Goal: Find specific page/section: Find specific page/section

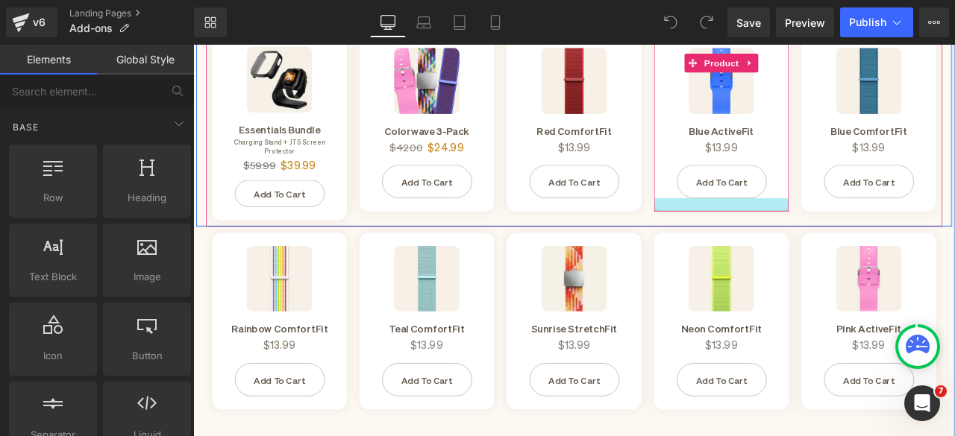
scroll to position [224, 0]
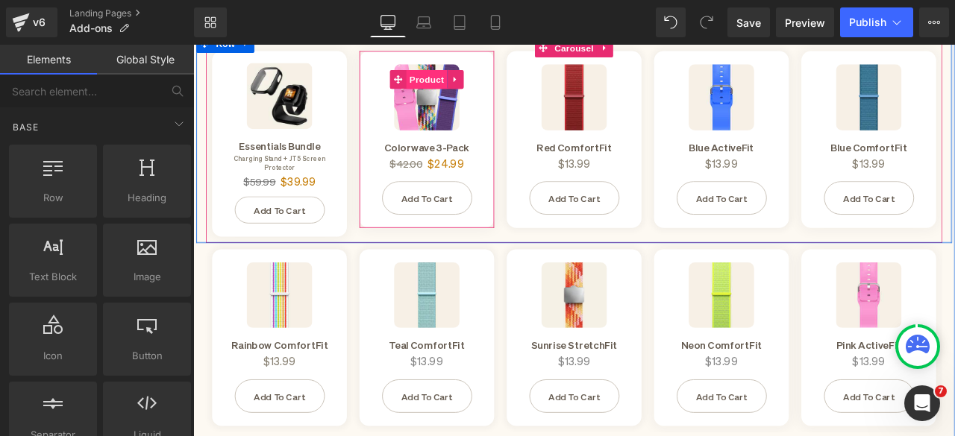
click at [463, 88] on span "Product" at bounding box center [470, 86] width 48 height 22
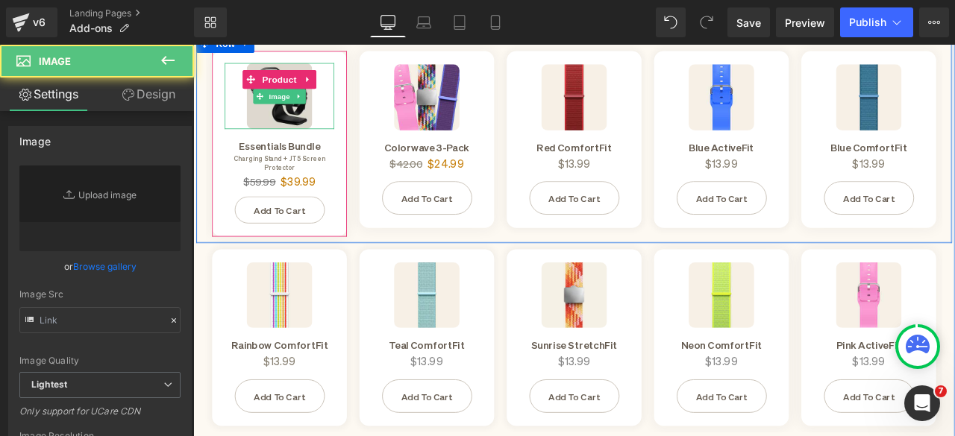
click at [283, 131] on img at bounding box center [296, 105] width 78 height 78
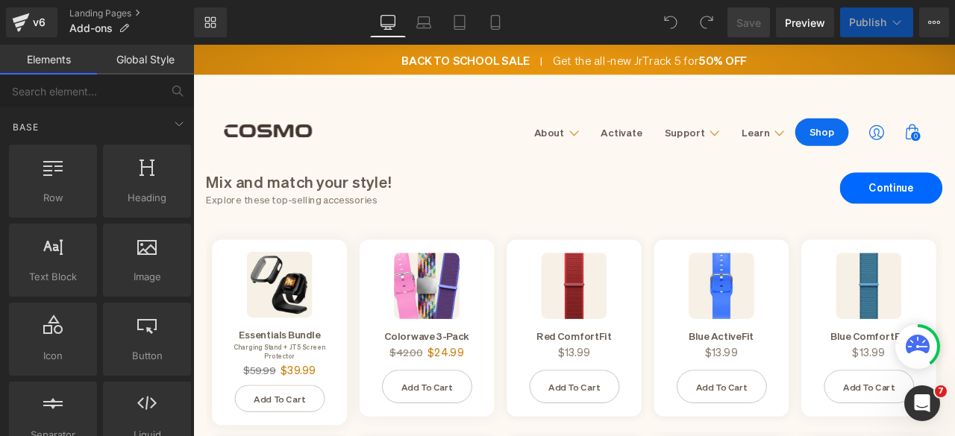
scroll to position [75, 0]
